Goal: Task Accomplishment & Management: Complete application form

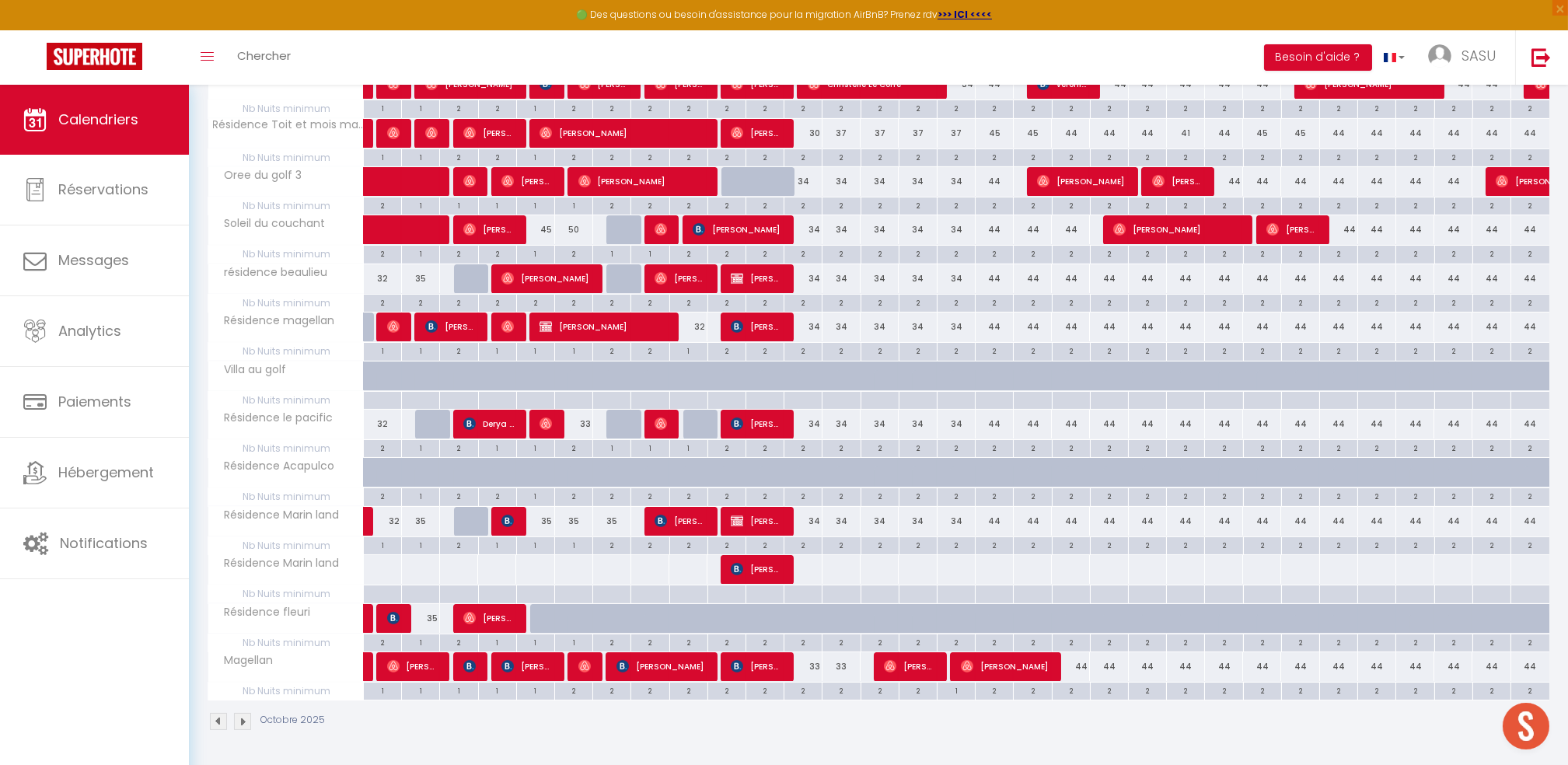
scroll to position [1160, 0]
click at [741, 672] on img at bounding box center [737, 666] width 13 height 13
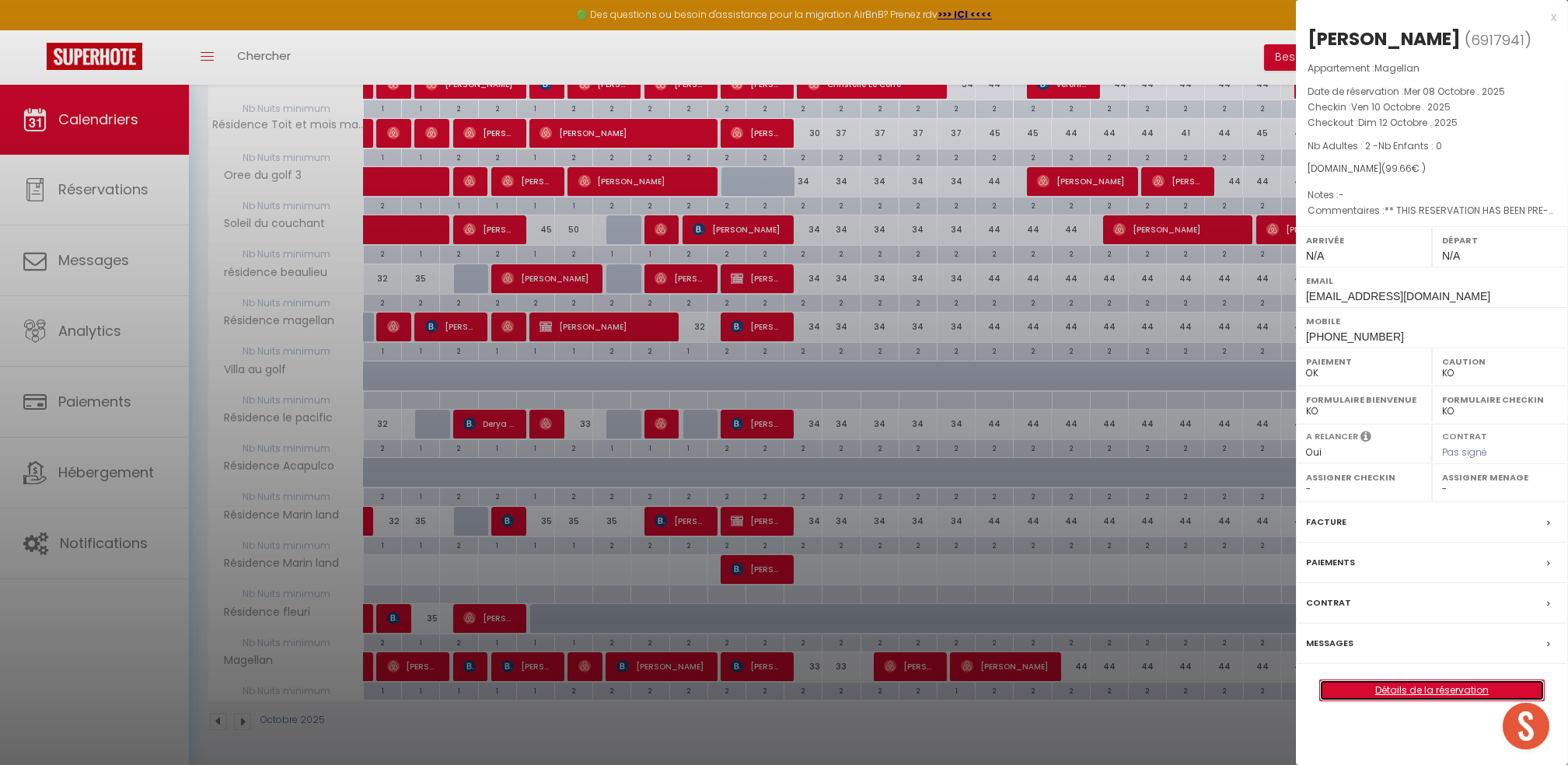
drag, startPoint x: 1428, startPoint y: 685, endPoint x: 657, endPoint y: 568, distance: 779.8
click at [1428, 685] on link "Détails de la réservation" at bounding box center [1432, 690] width 224 height 20
select select
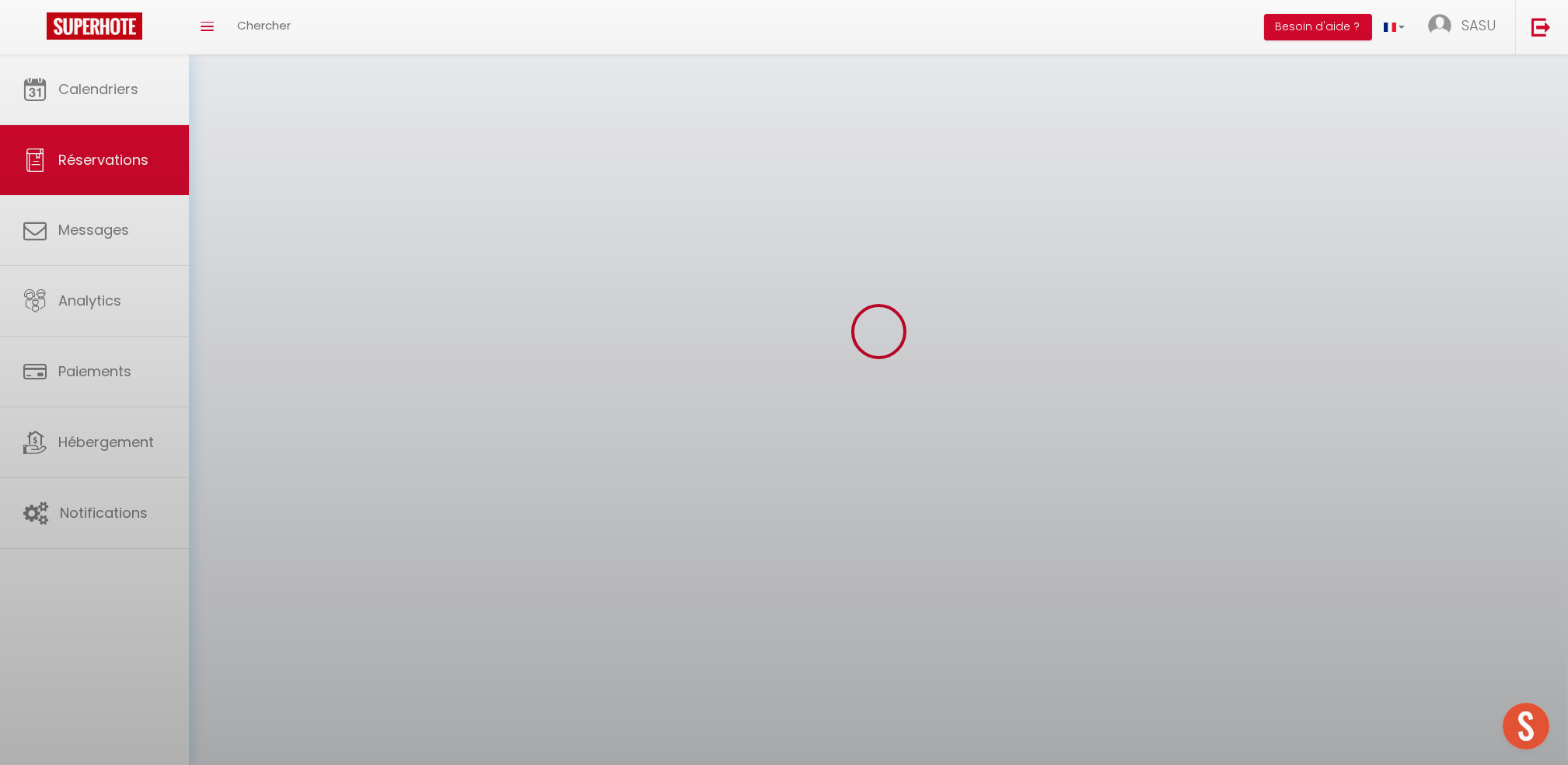
select select
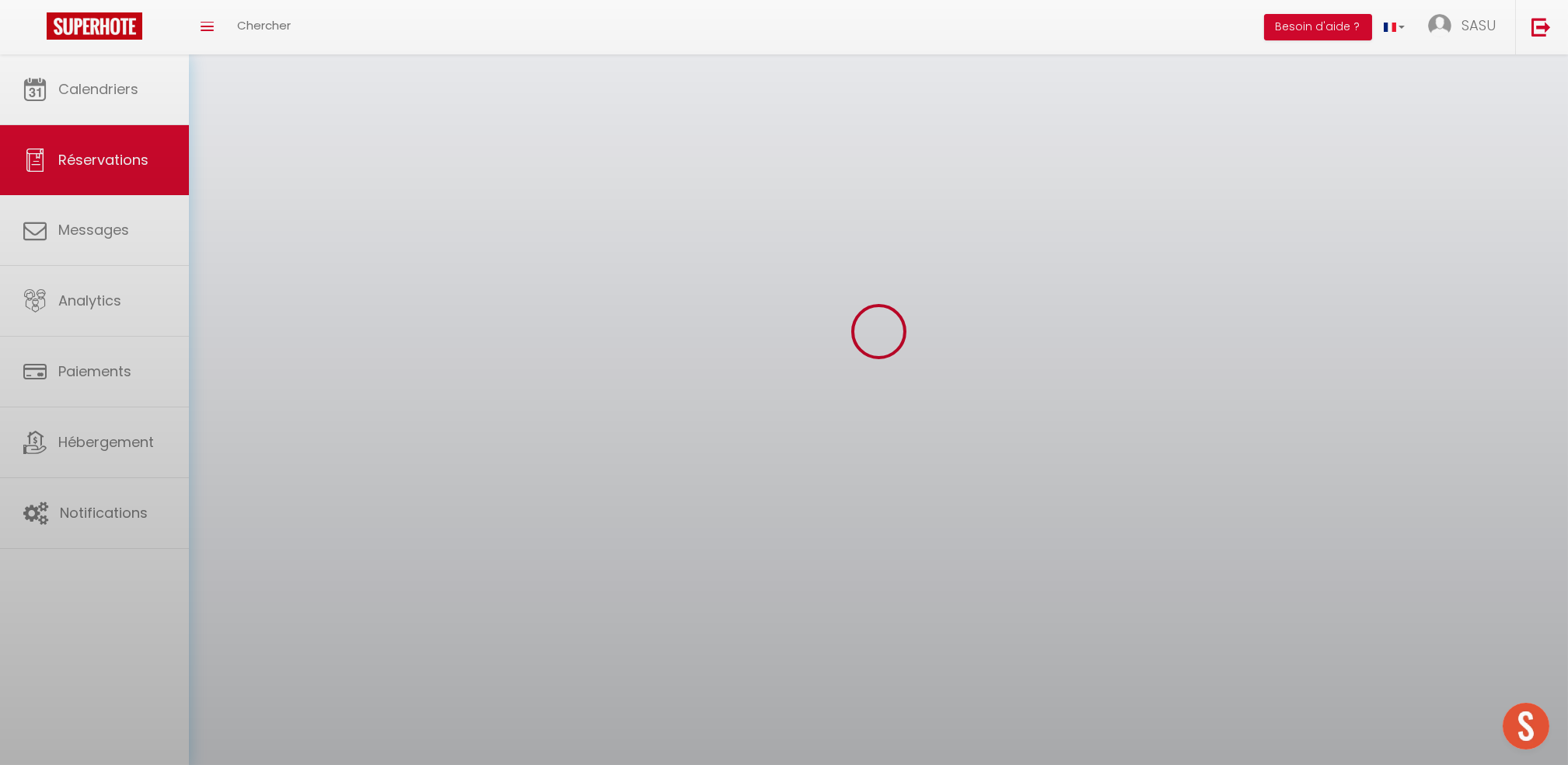
select select
checkbox input "false"
select select
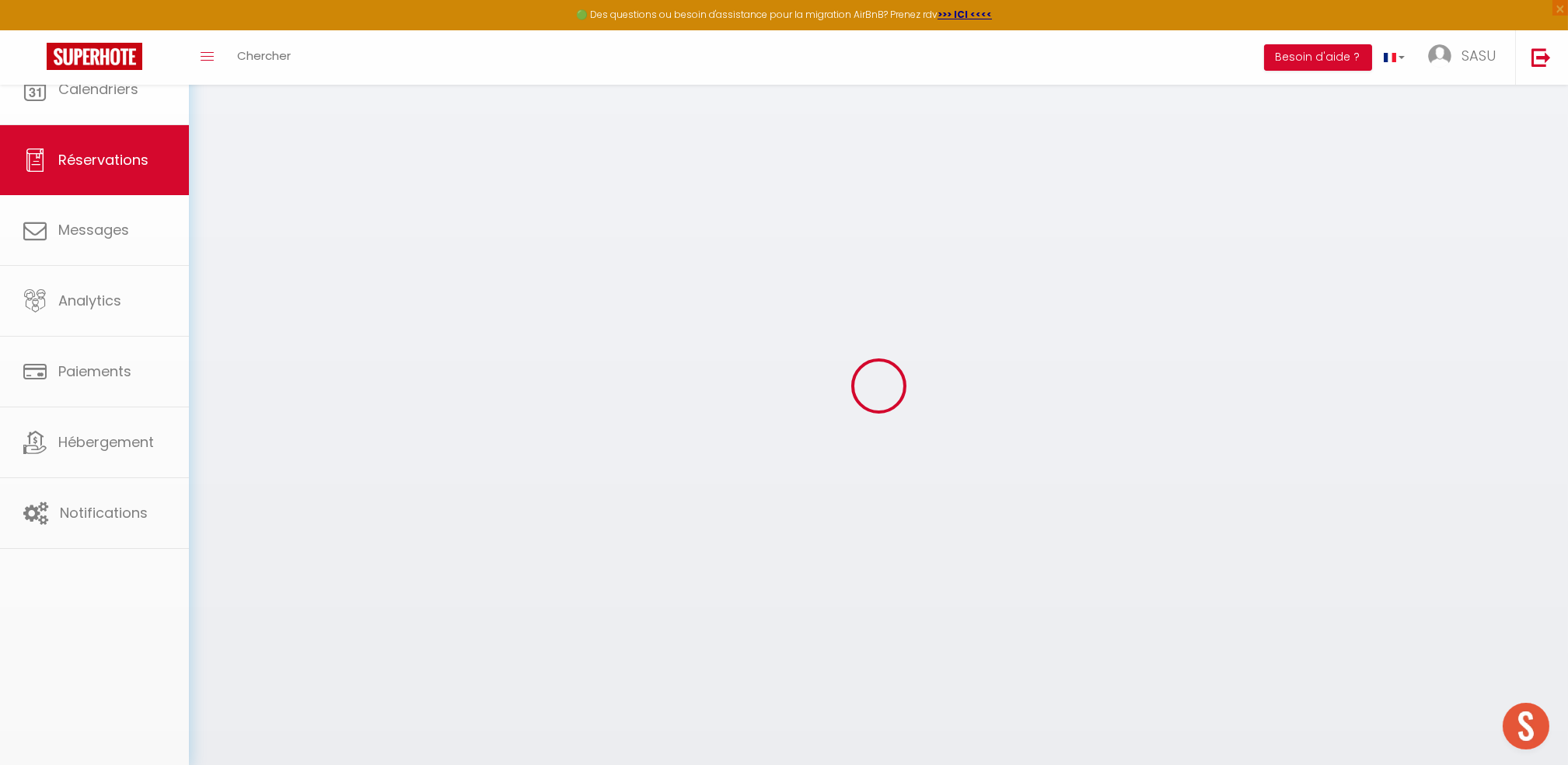
select select
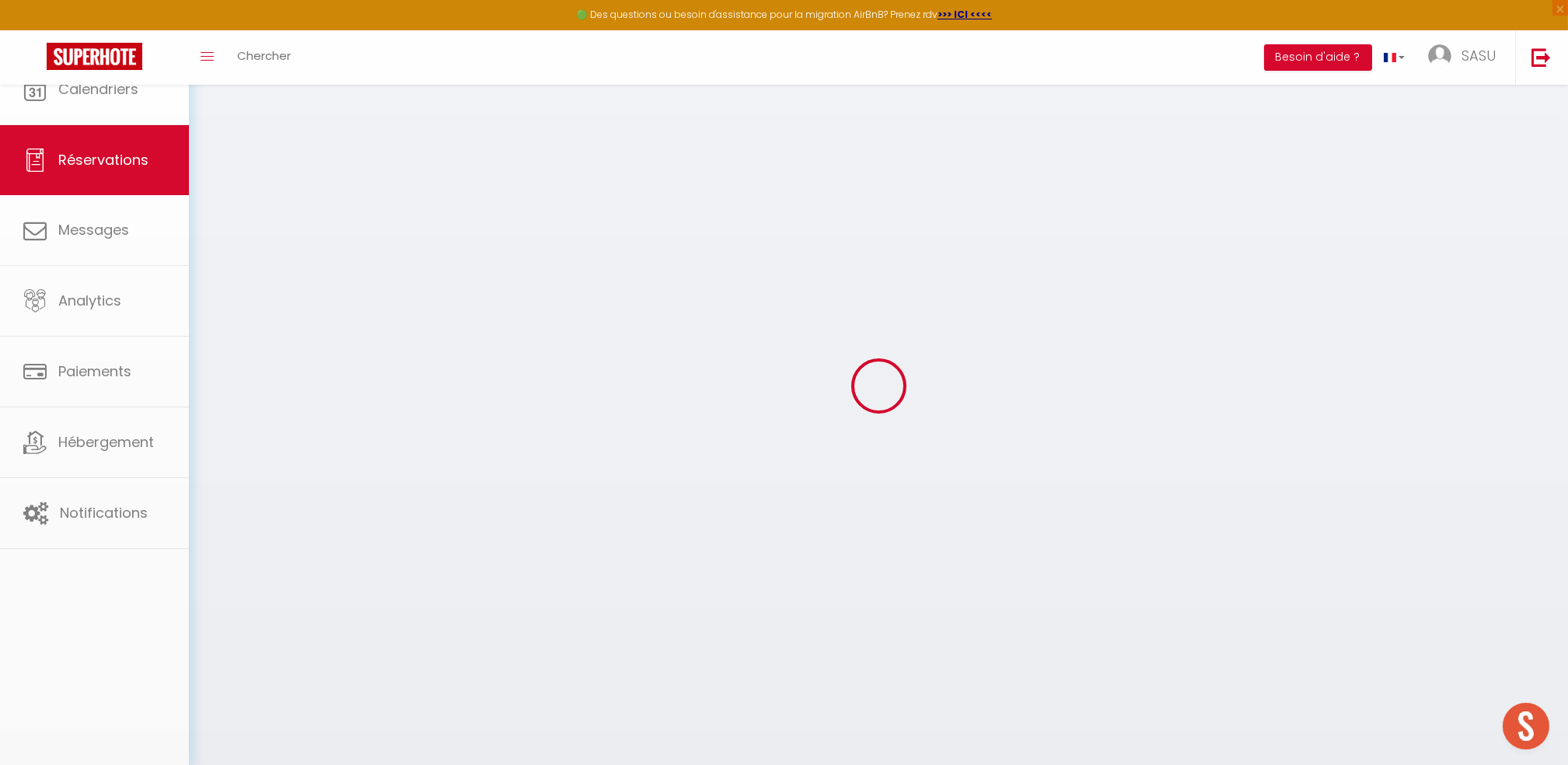
select select
checkbox input "false"
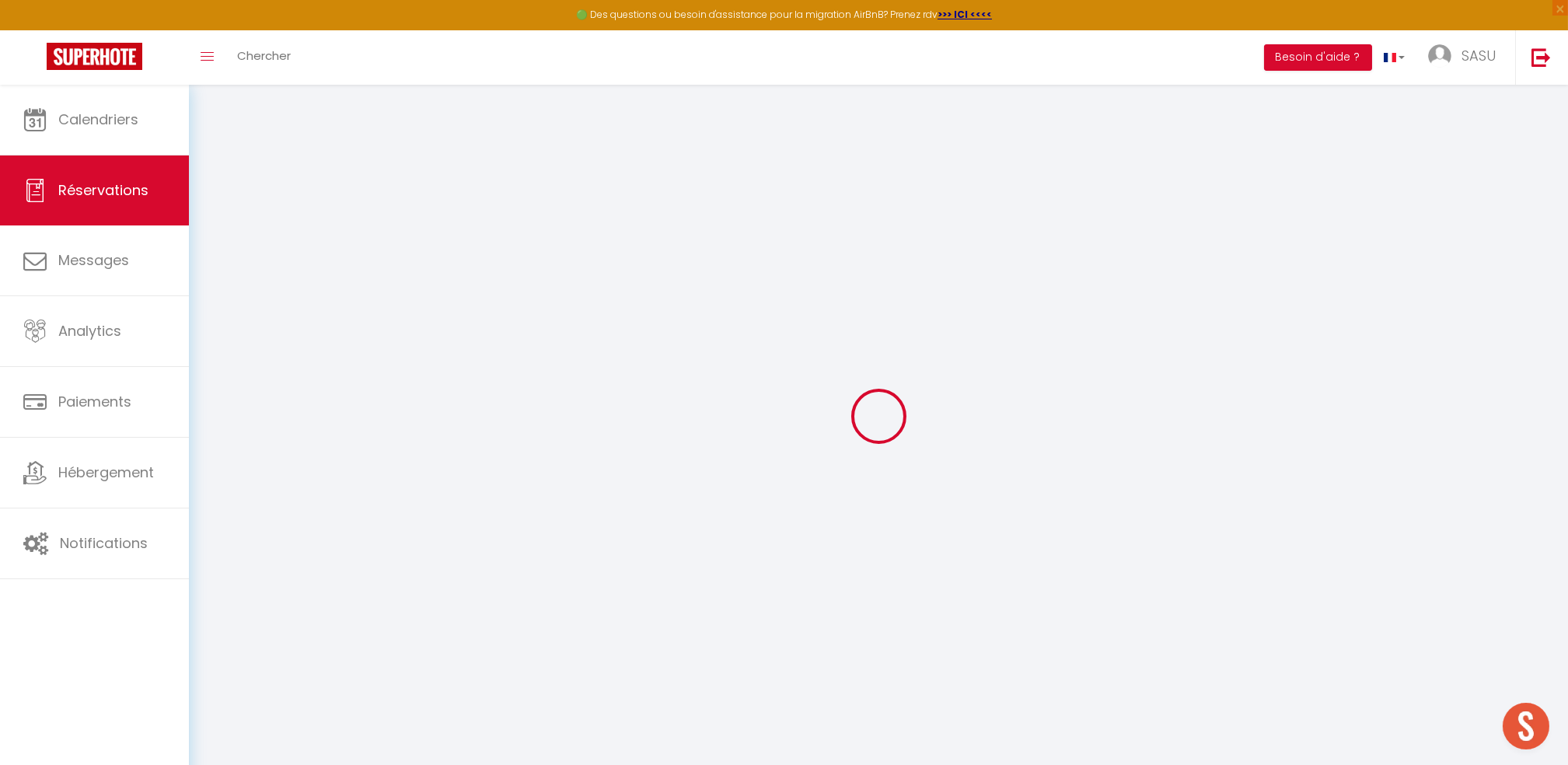
select select
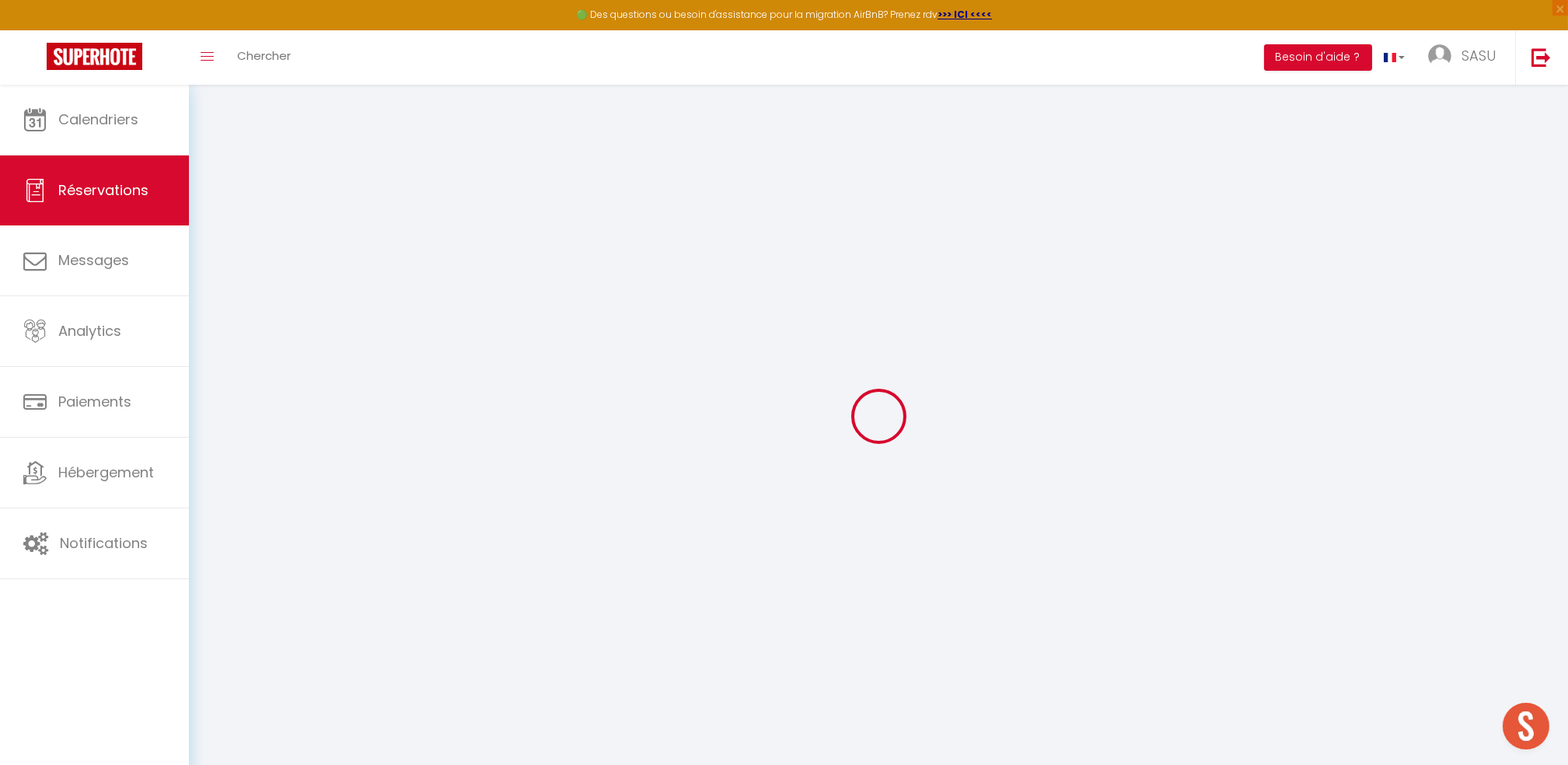
select select
checkbox input "false"
select select
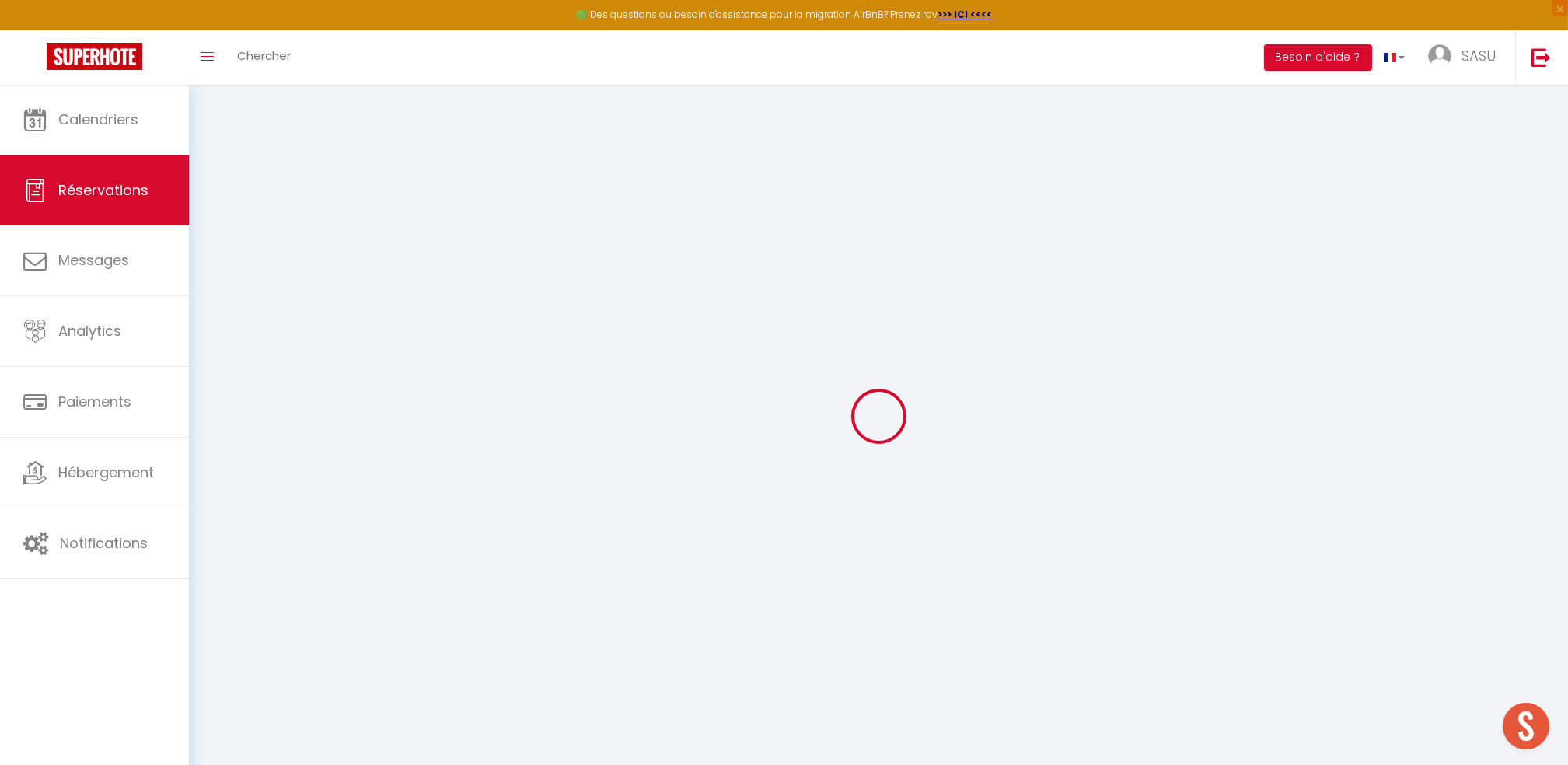
select select
checkbox input "false"
select select
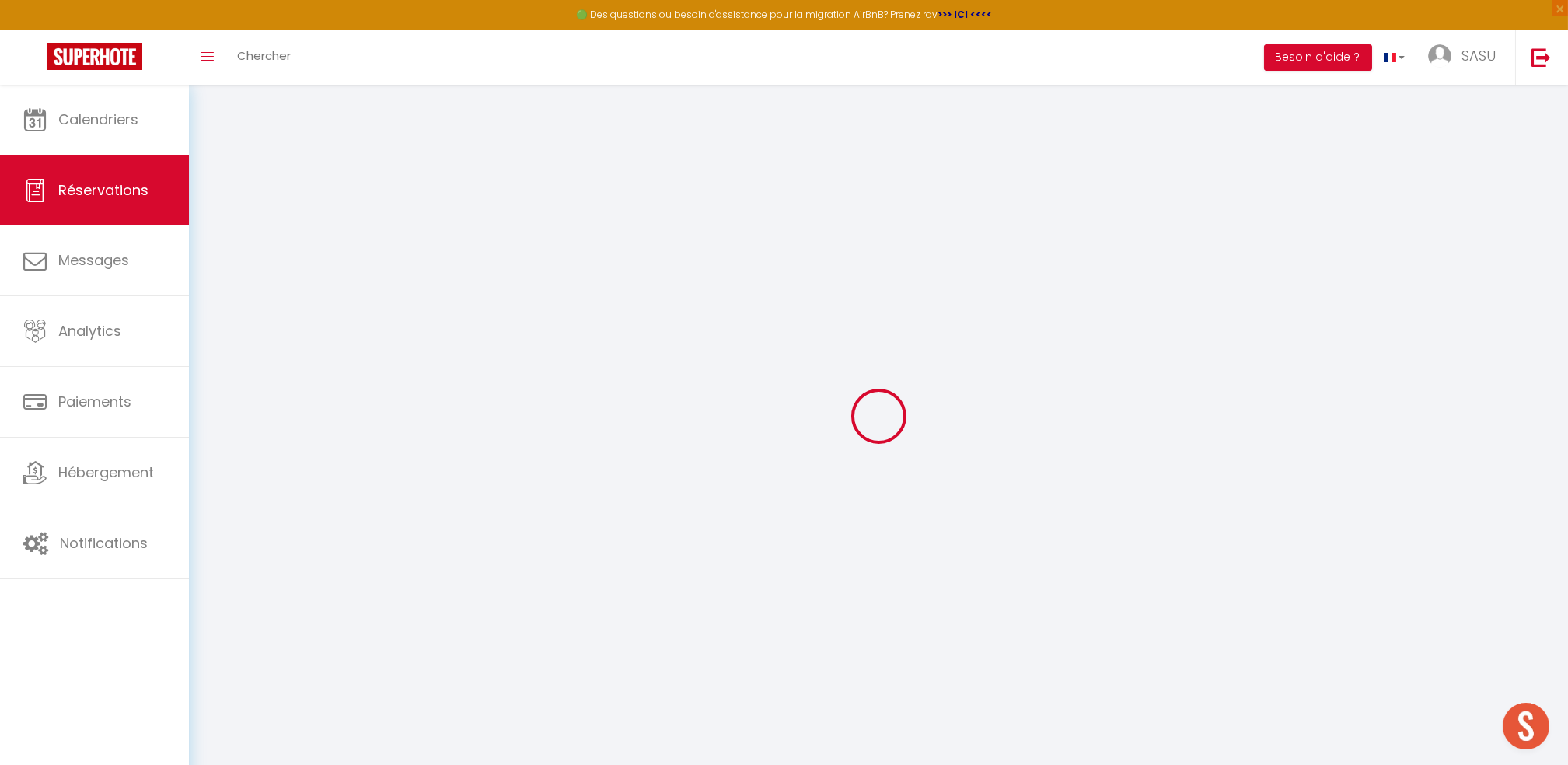
type input "PREVOTAT"
type input "[PERSON_NAME]"
type input "[EMAIL_ADDRESS][DOMAIN_NAME]"
type input "[PHONE_NUMBER]"
select select "FR"
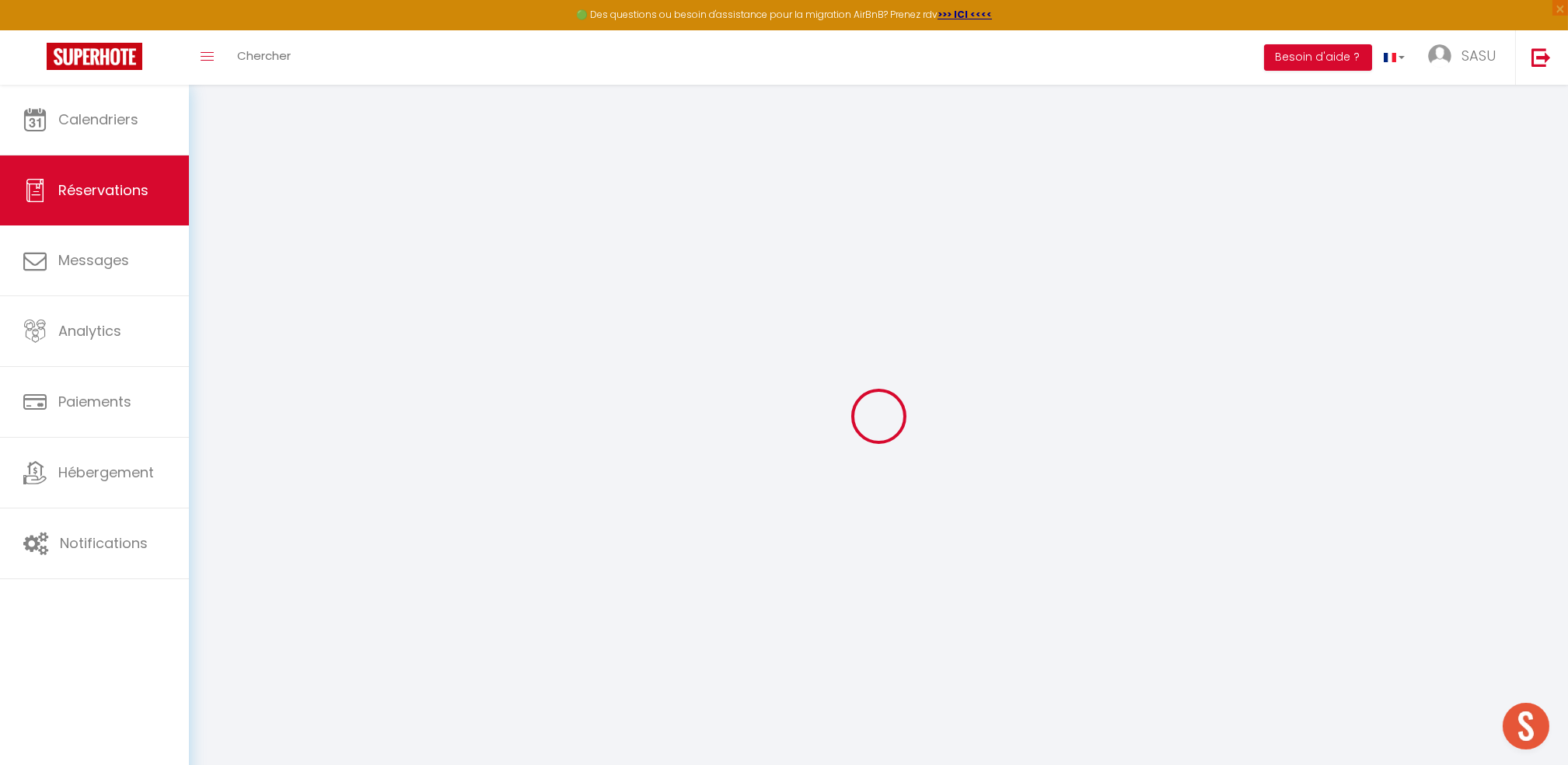
type input "14.26"
type input "1.4"
select select "56290"
select select "1"
select select
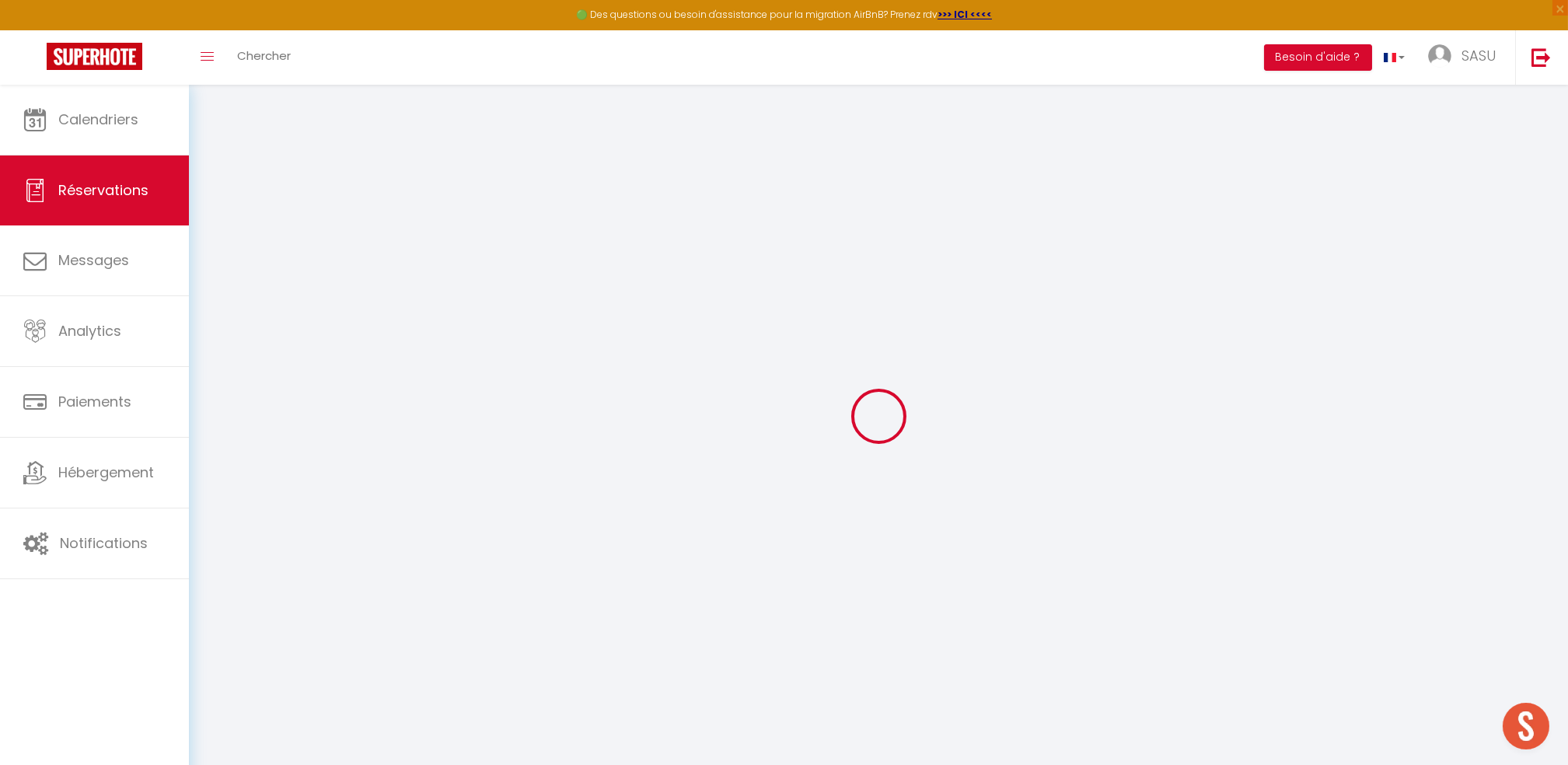
select select
type input "2"
select select "12"
select select "15"
type input "95.06"
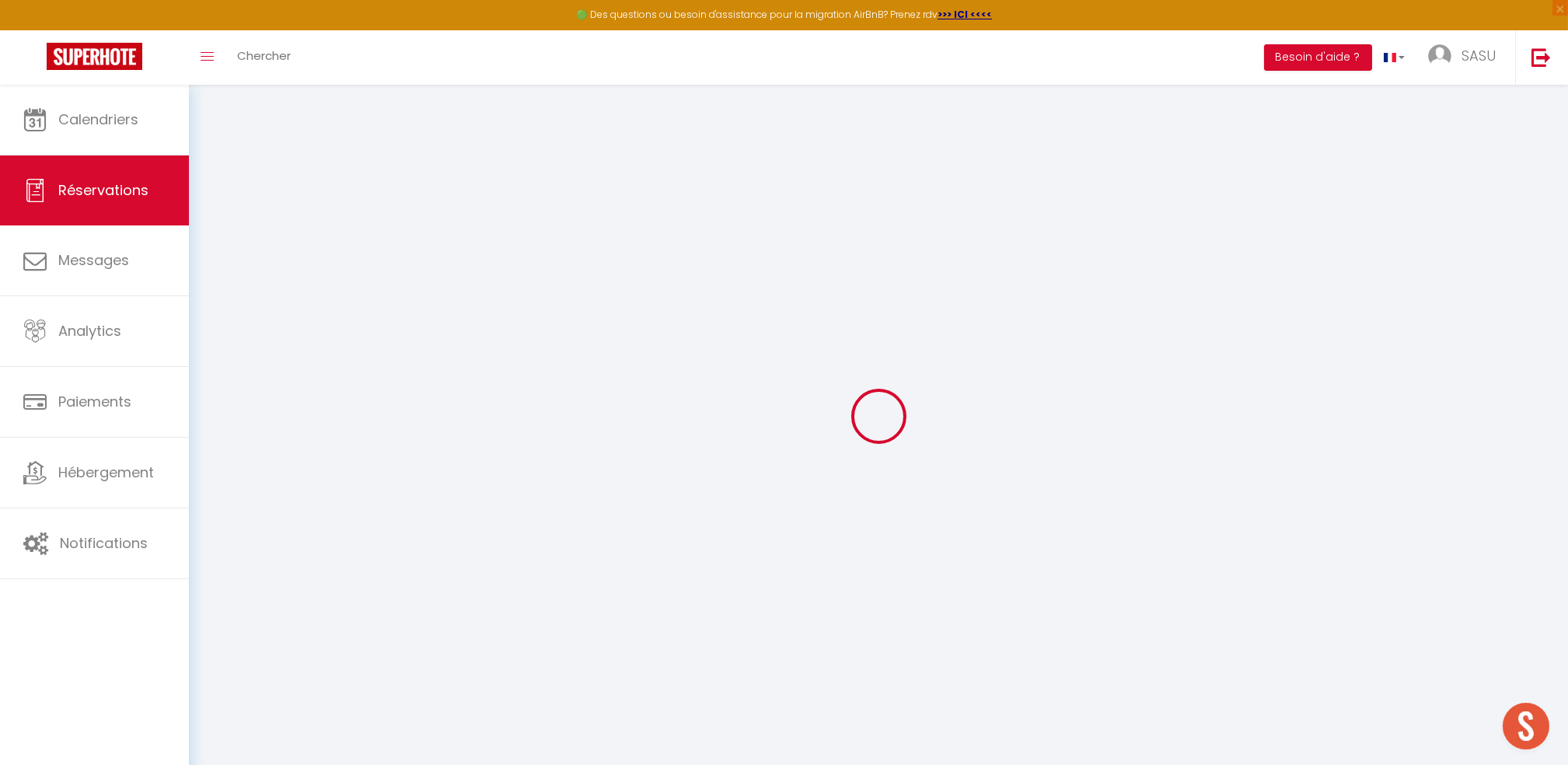
checkbox input "false"
type input "0"
select select "2"
type input "0"
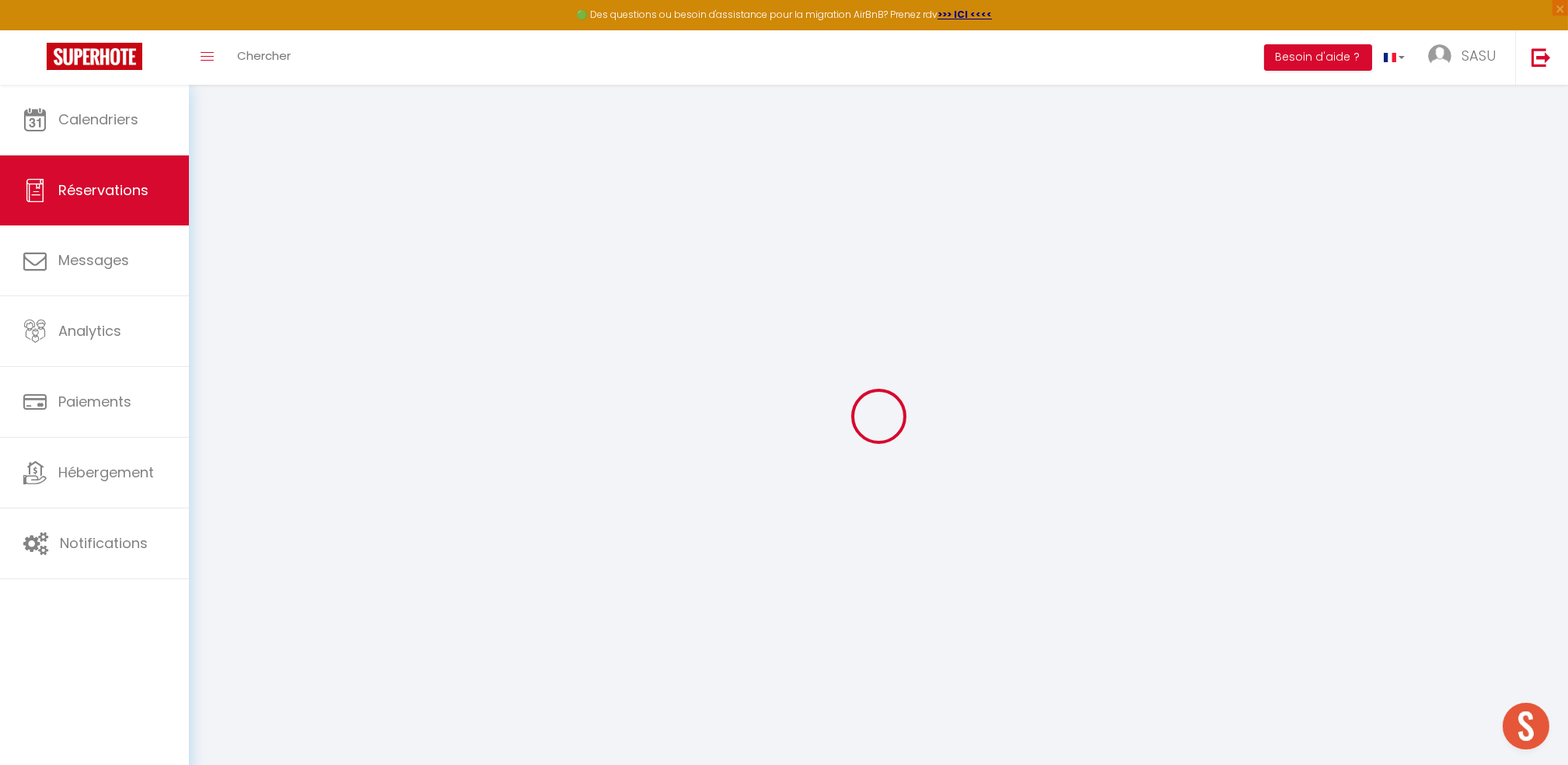
type input "0"
select select
checkbox input "false"
select select
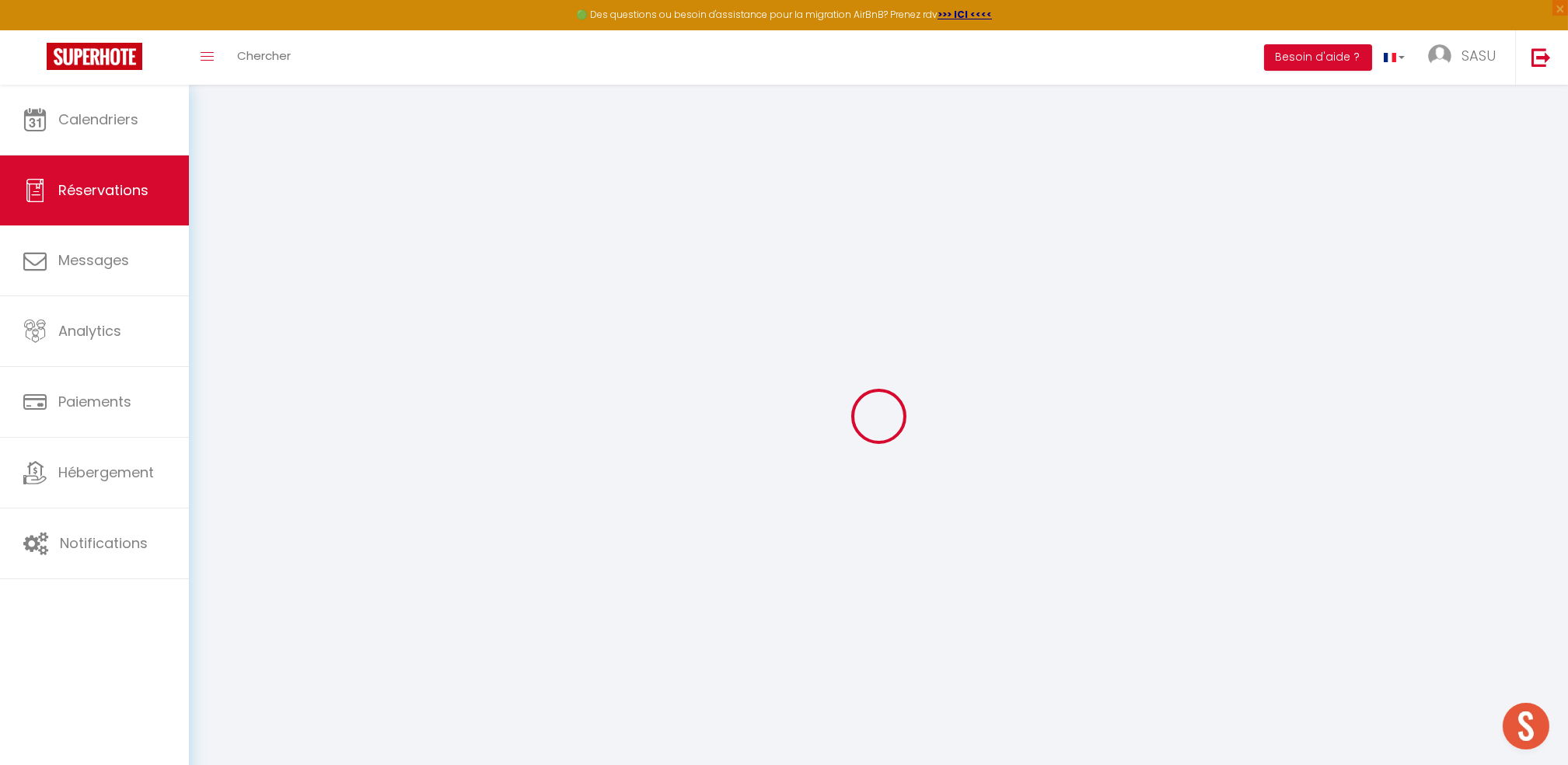
select select
checkbox input "false"
select select
checkbox input "false"
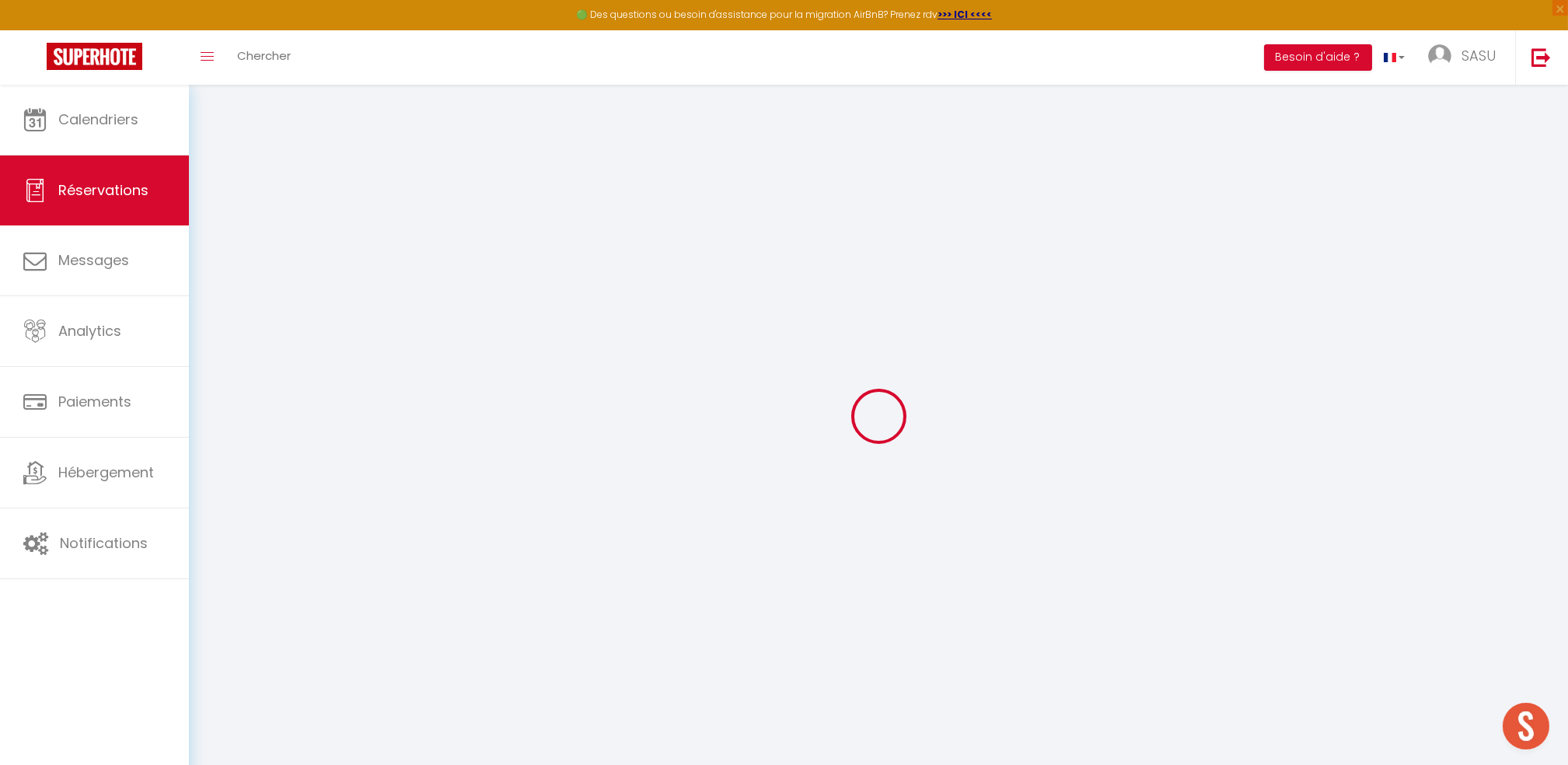
type textarea "** THIS RESERVATION HAS BEEN PRE-PAID ** Approximate time of arrival: between 1…"
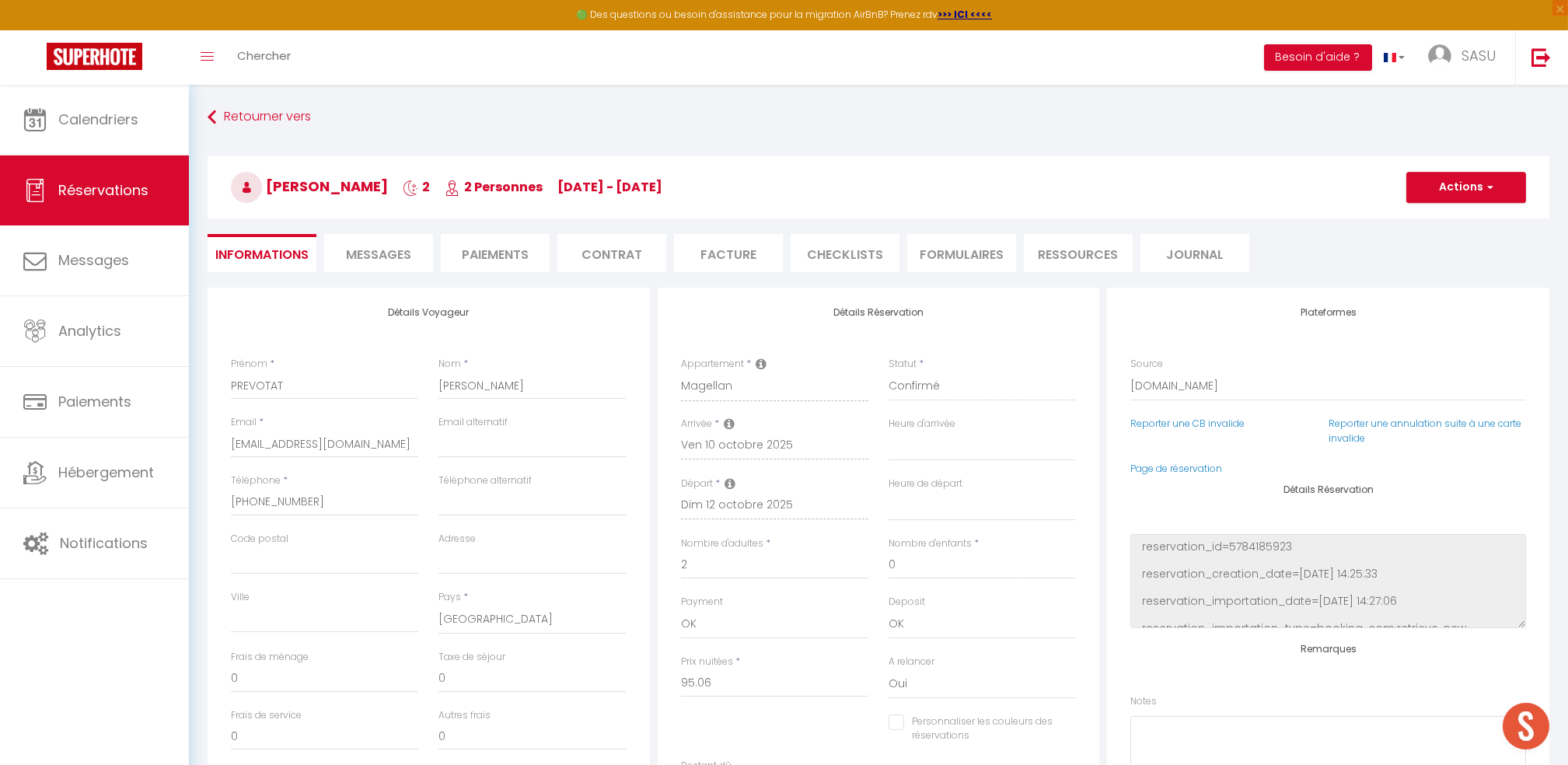
type input "4.6"
select select
checkbox input "false"
select select
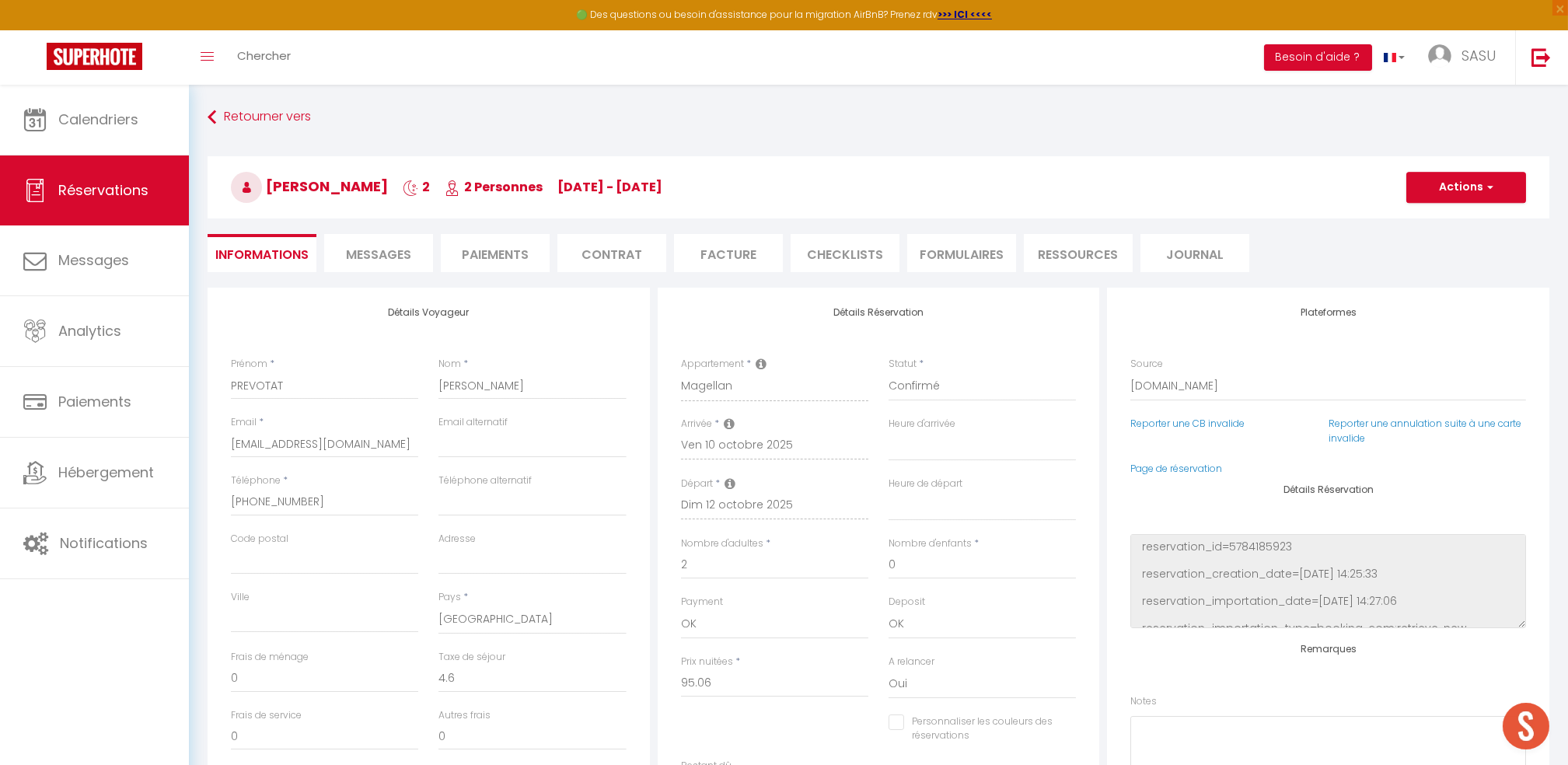
select select
click at [373, 258] on span "Messages" at bounding box center [378, 255] width 65 height 18
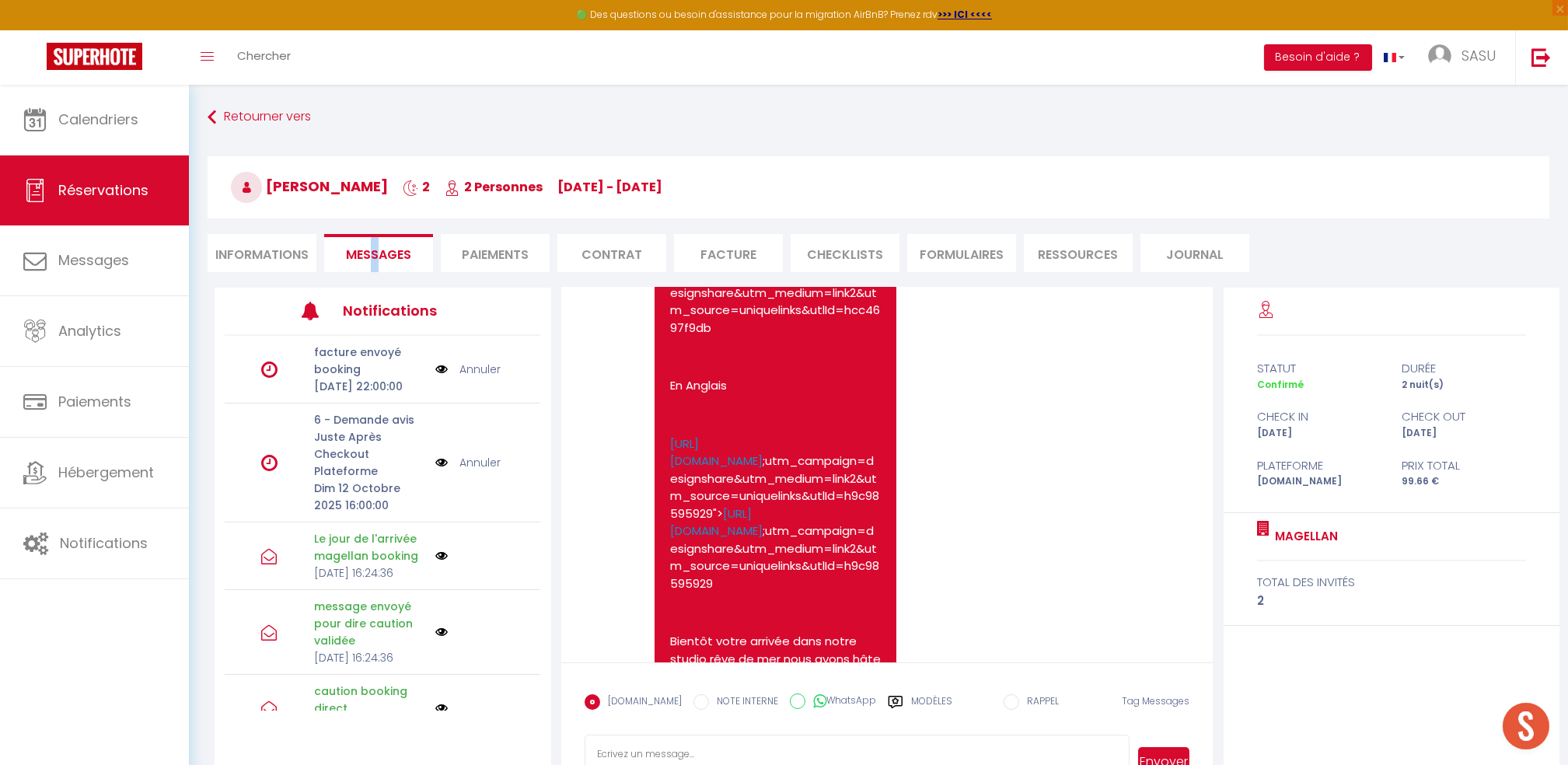
scroll to position [4249, 0]
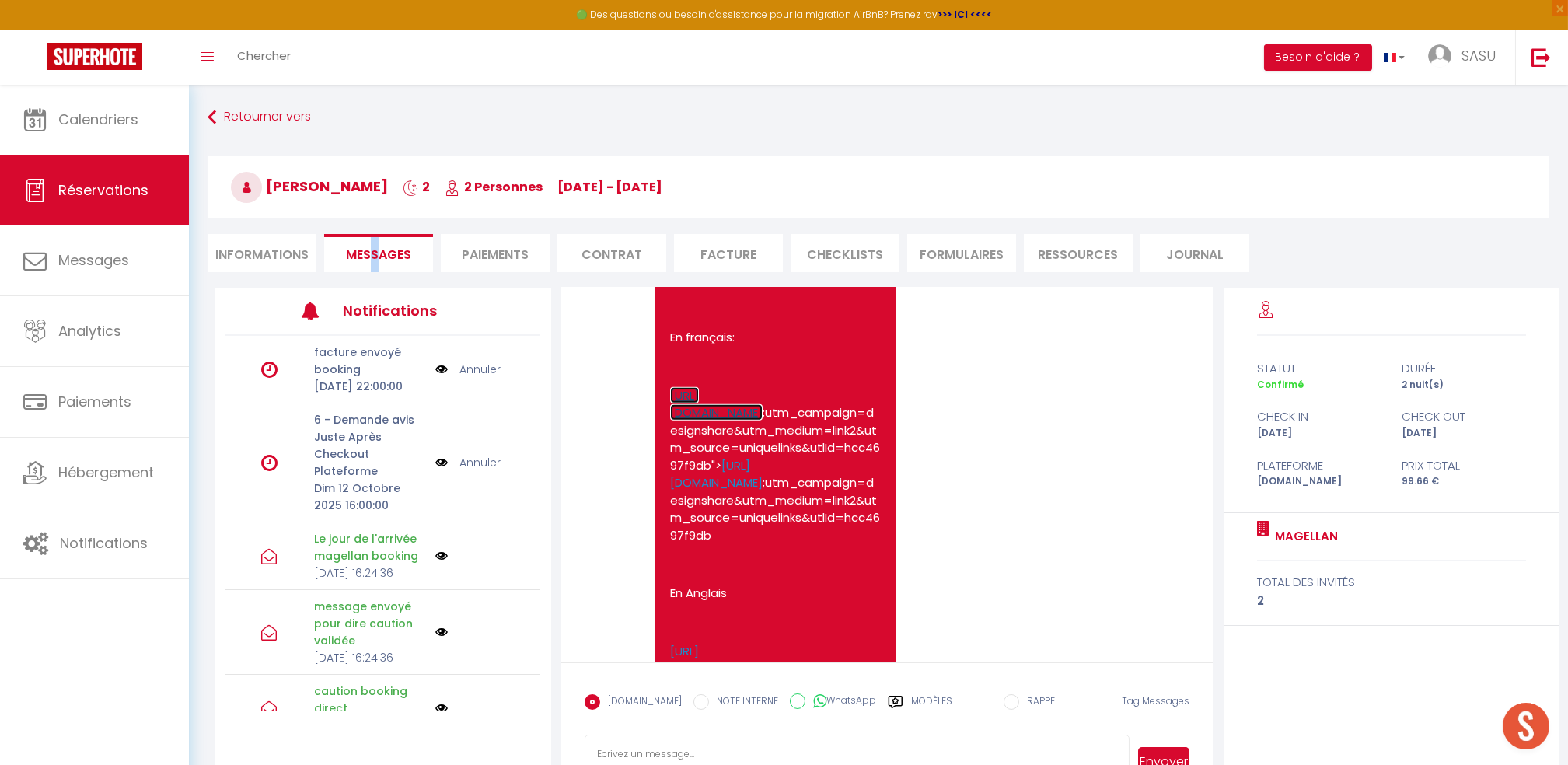
click at [715, 421] on link "[URL][DOMAIN_NAME]" at bounding box center [716, 404] width 92 height 34
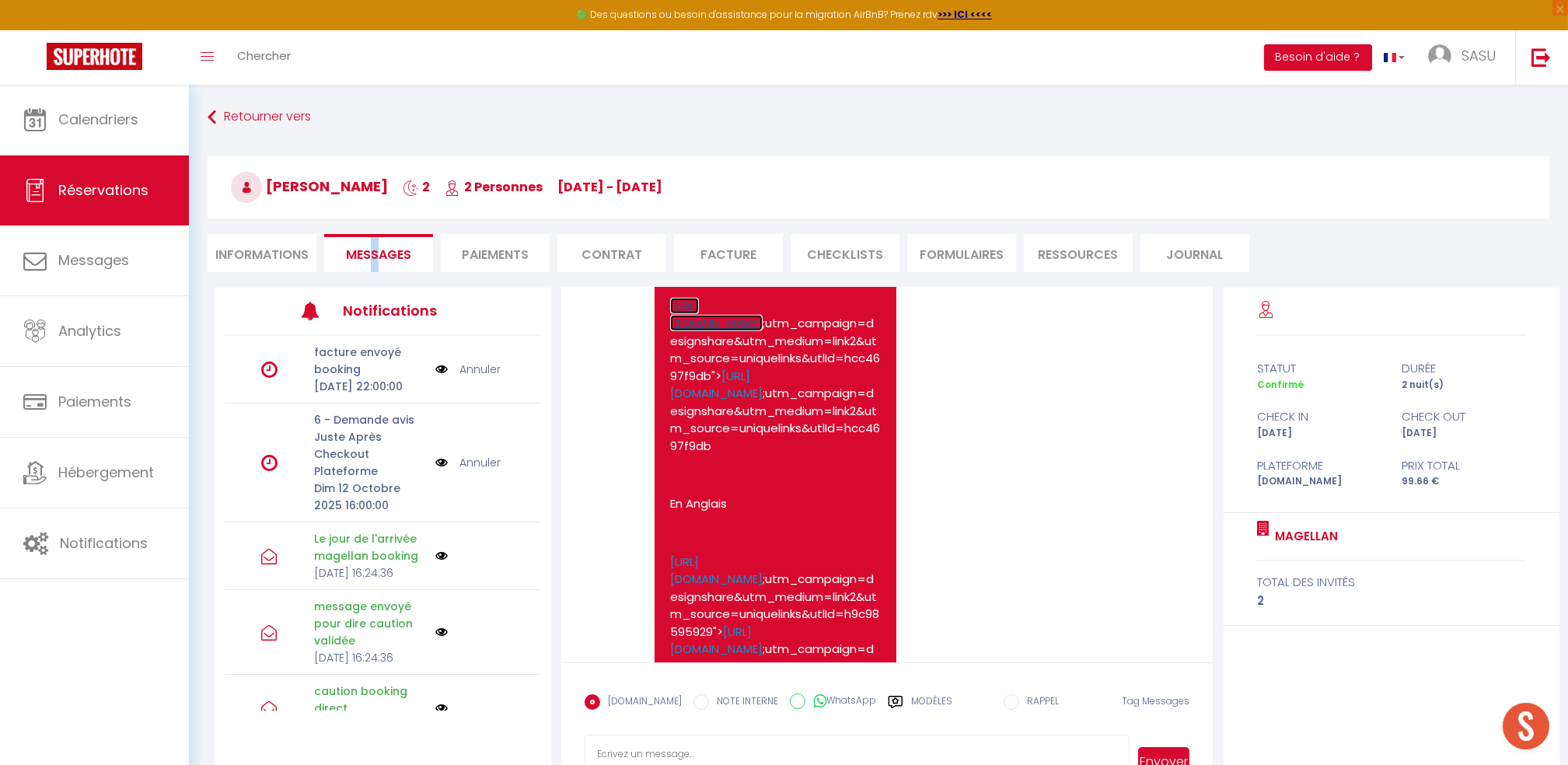
scroll to position [4457, 0]
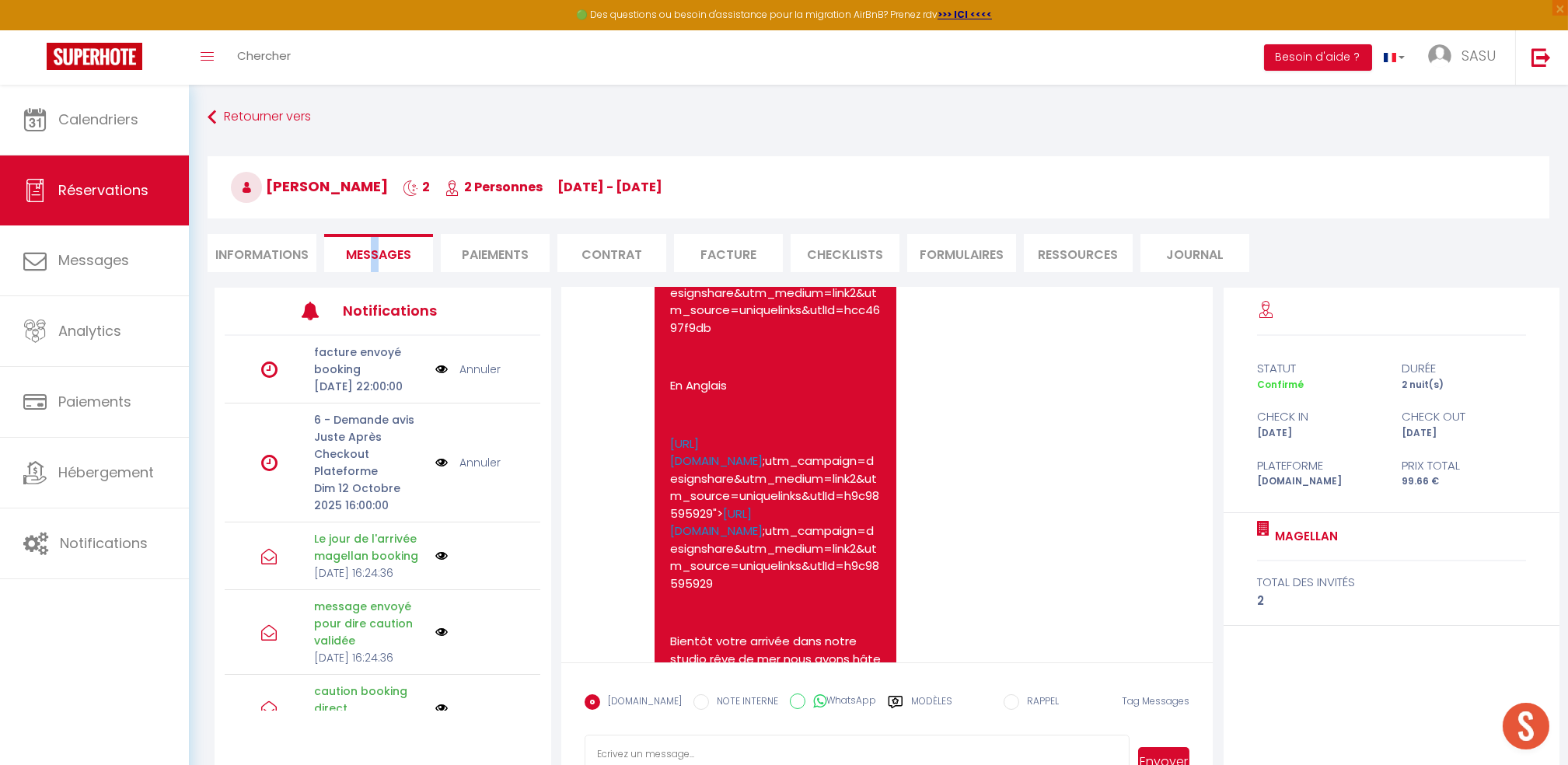
click at [745, 283] on link "[URL][DOMAIN_NAME]" at bounding box center [716, 266] width 92 height 34
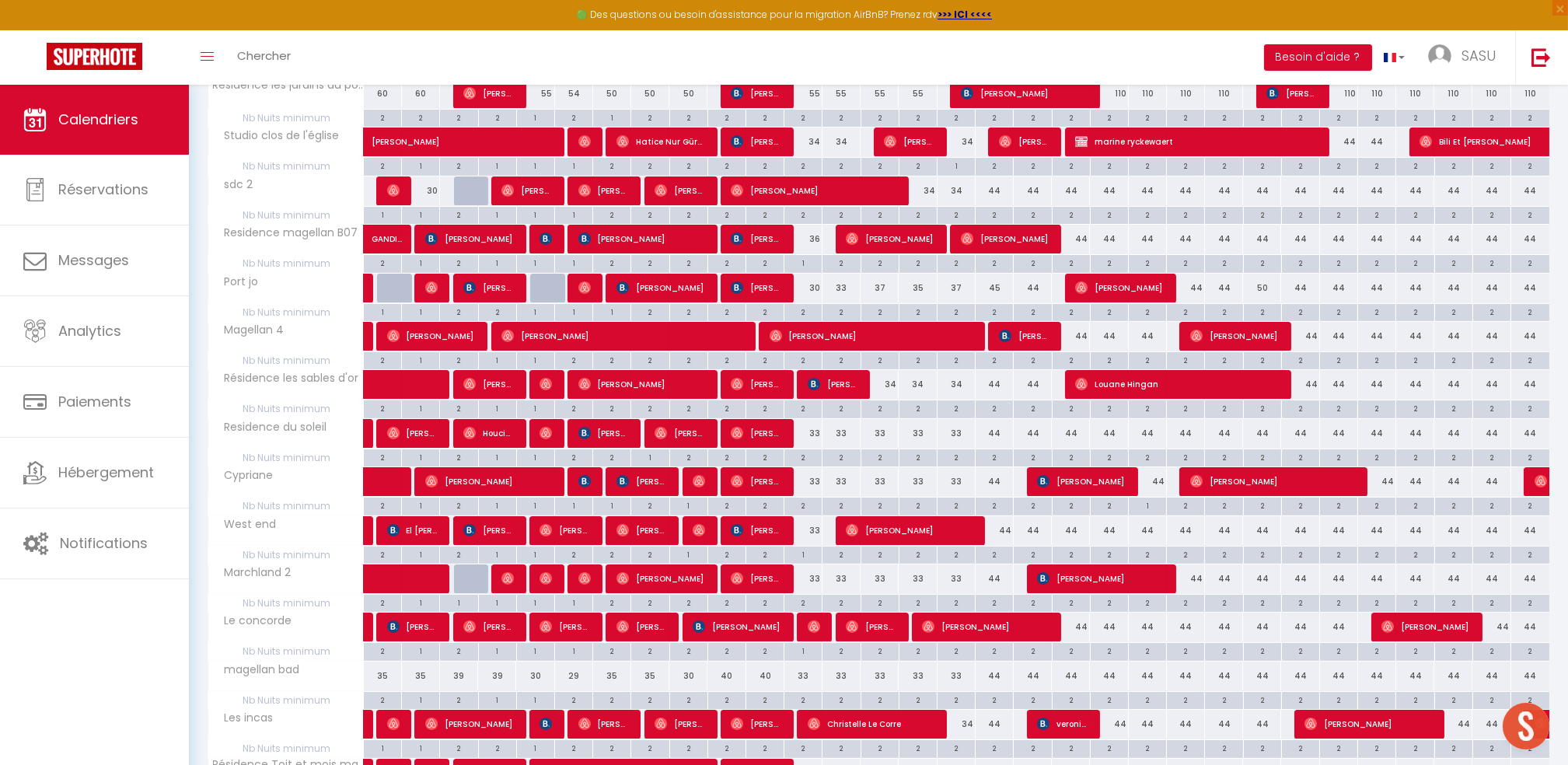
scroll to position [103, 0]
